Goal: Task Accomplishment & Management: Manage account settings

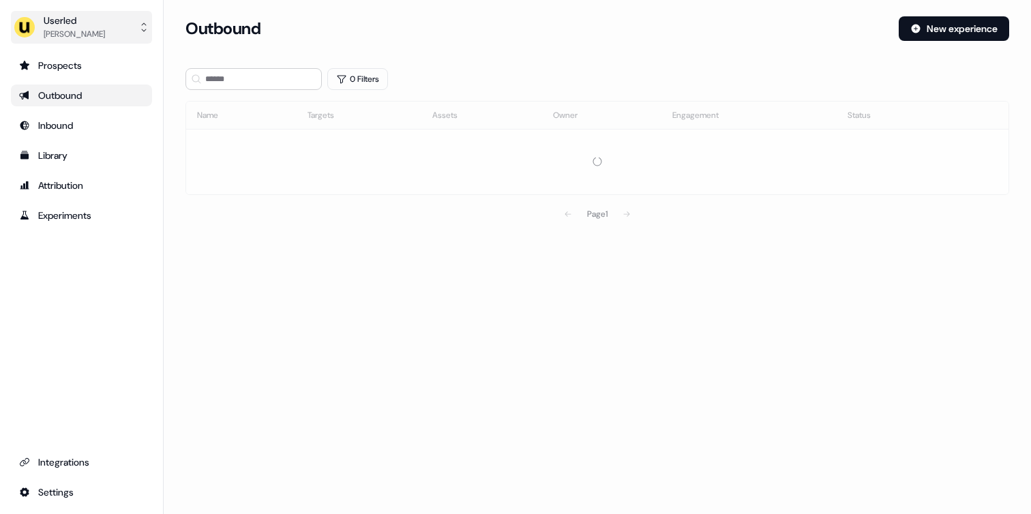
click at [102, 32] on div "[PERSON_NAME]" at bounding box center [74, 34] width 61 height 14
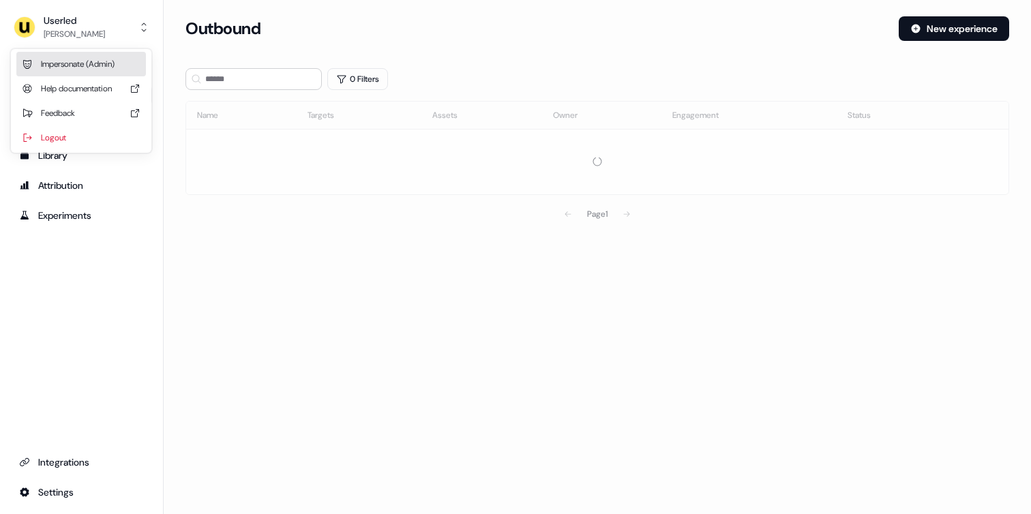
click at [85, 52] on div "Impersonate (Admin)" at bounding box center [81, 64] width 130 height 25
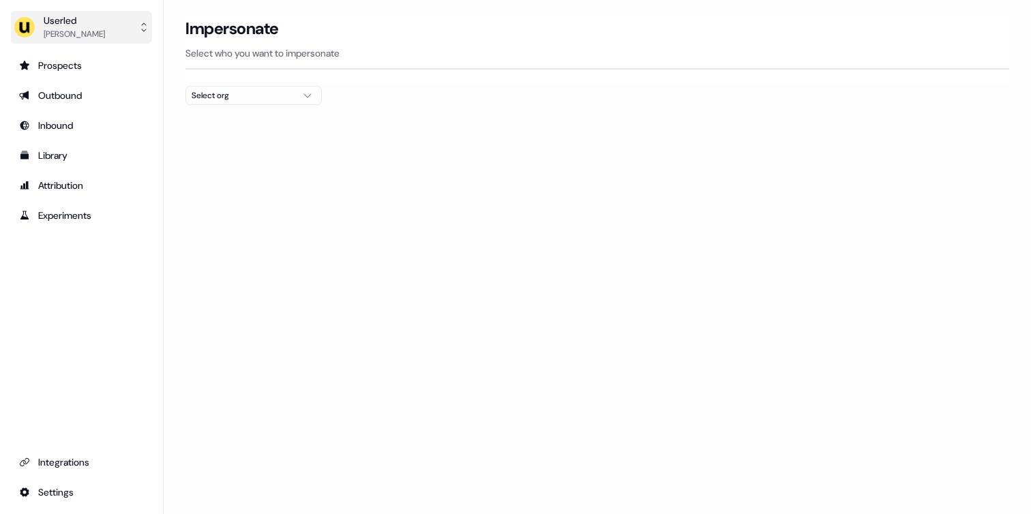
click at [136, 21] on button "Userled [PERSON_NAME]" at bounding box center [81, 27] width 141 height 33
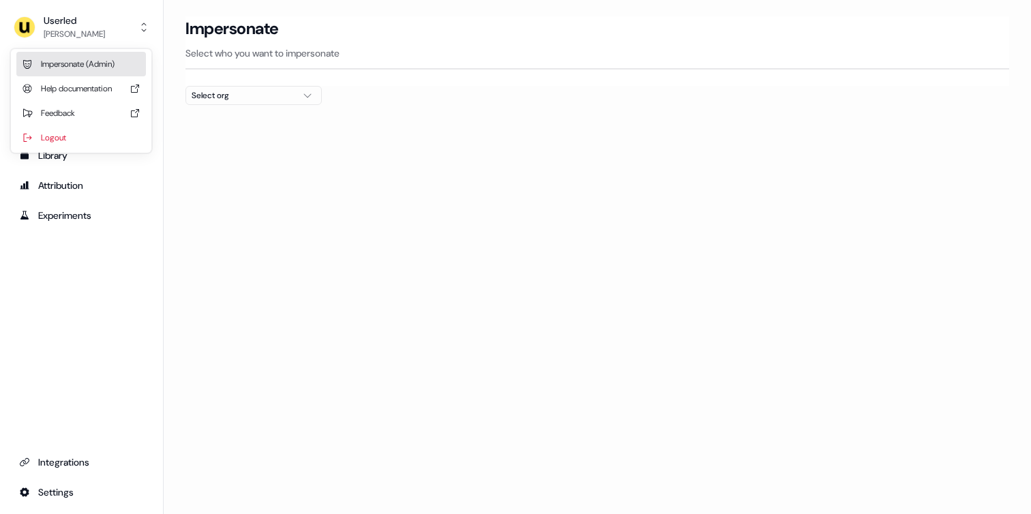
click at [94, 63] on div "Impersonate (Admin)" at bounding box center [81, 64] width 130 height 25
click at [249, 93] on div "Select org" at bounding box center [243, 96] width 102 height 14
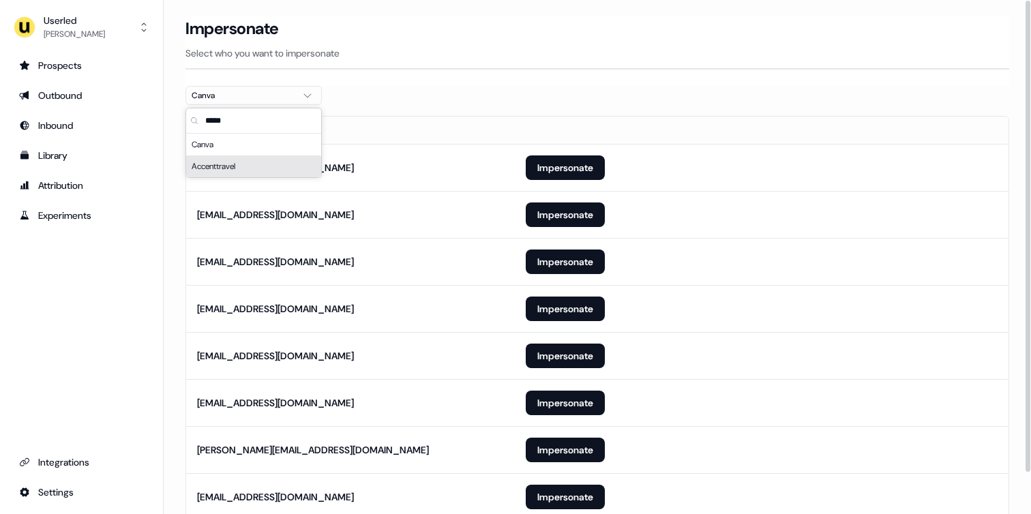
type input "*****"
click at [176, 262] on section "Loading... Impersonate Select who you want to impersonate Canva Email [EMAIL_AD…" at bounding box center [597, 287] width 867 height 543
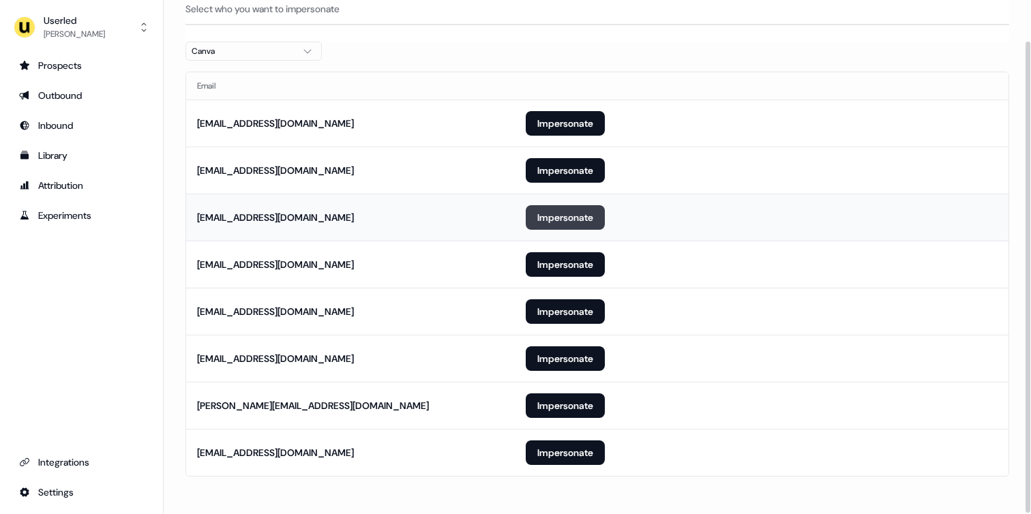
click at [564, 218] on button "Impersonate" at bounding box center [565, 217] width 79 height 25
